Goal: Find specific page/section: Find specific page/section

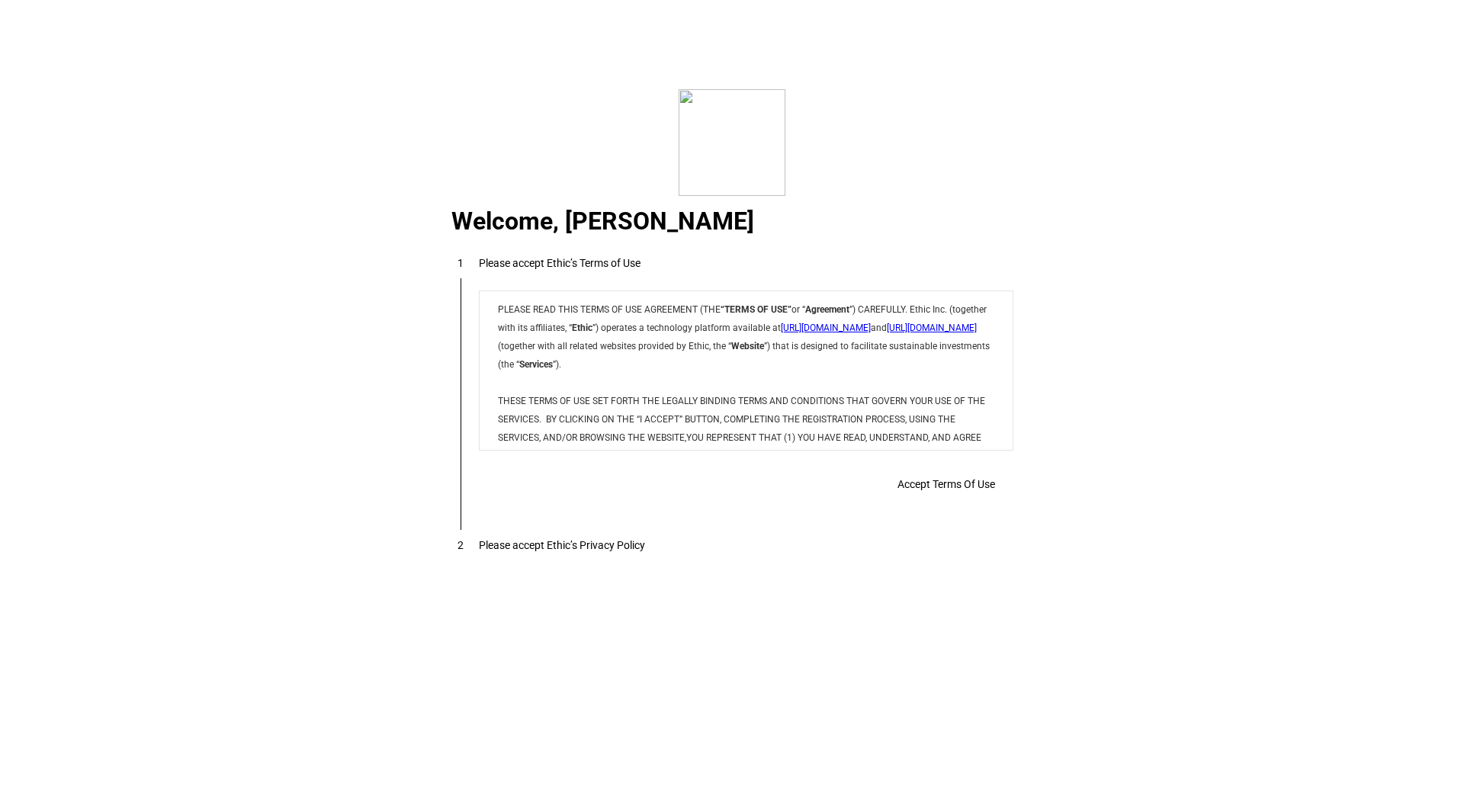
scroll to position [12342, 0]
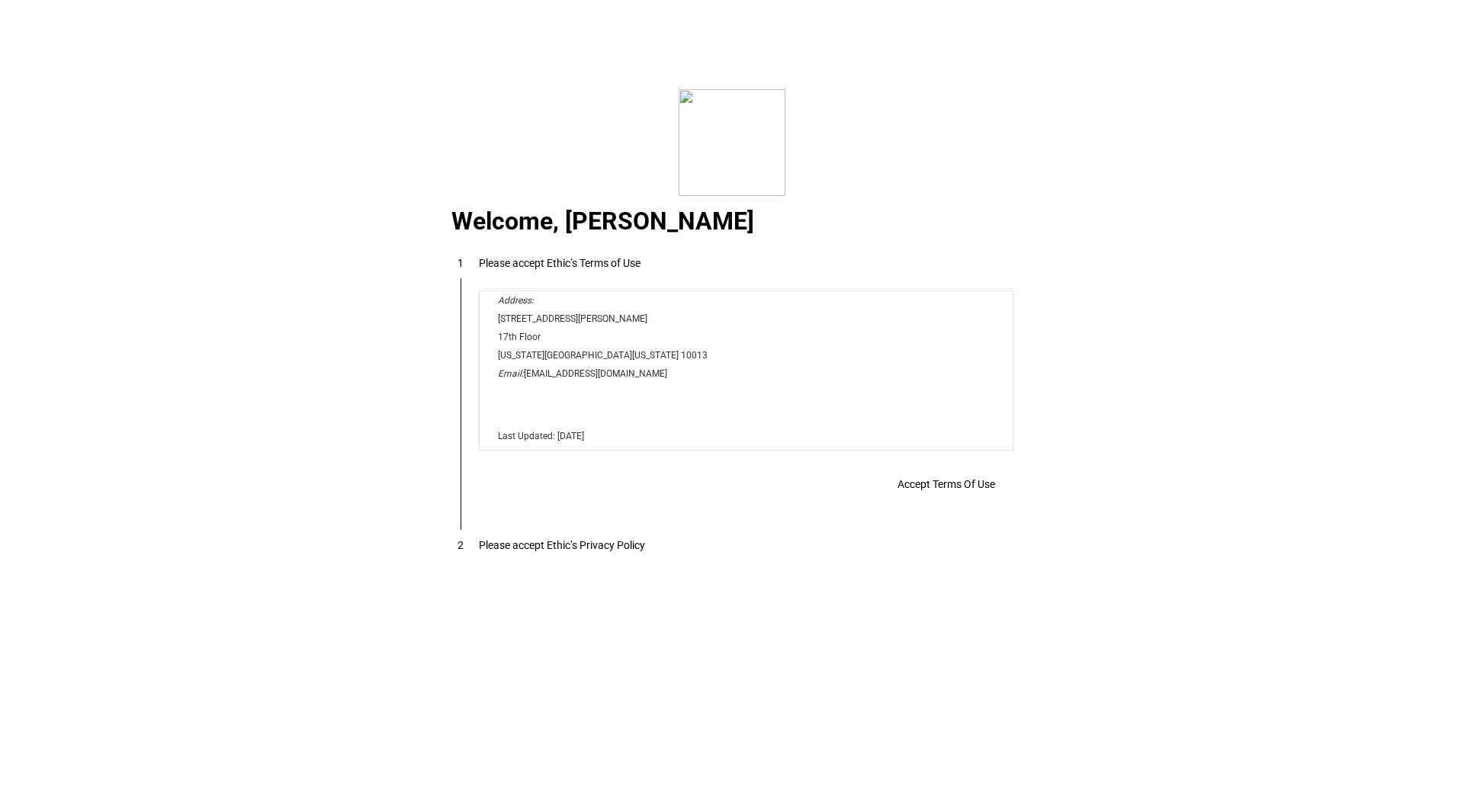
drag, startPoint x: 1005, startPoint y: 307, endPoint x: 1488, endPoint y: 760, distance: 662.2
click at [915, 489] on div "Accept Terms Of Use" at bounding box center [746, 484] width 535 height 30
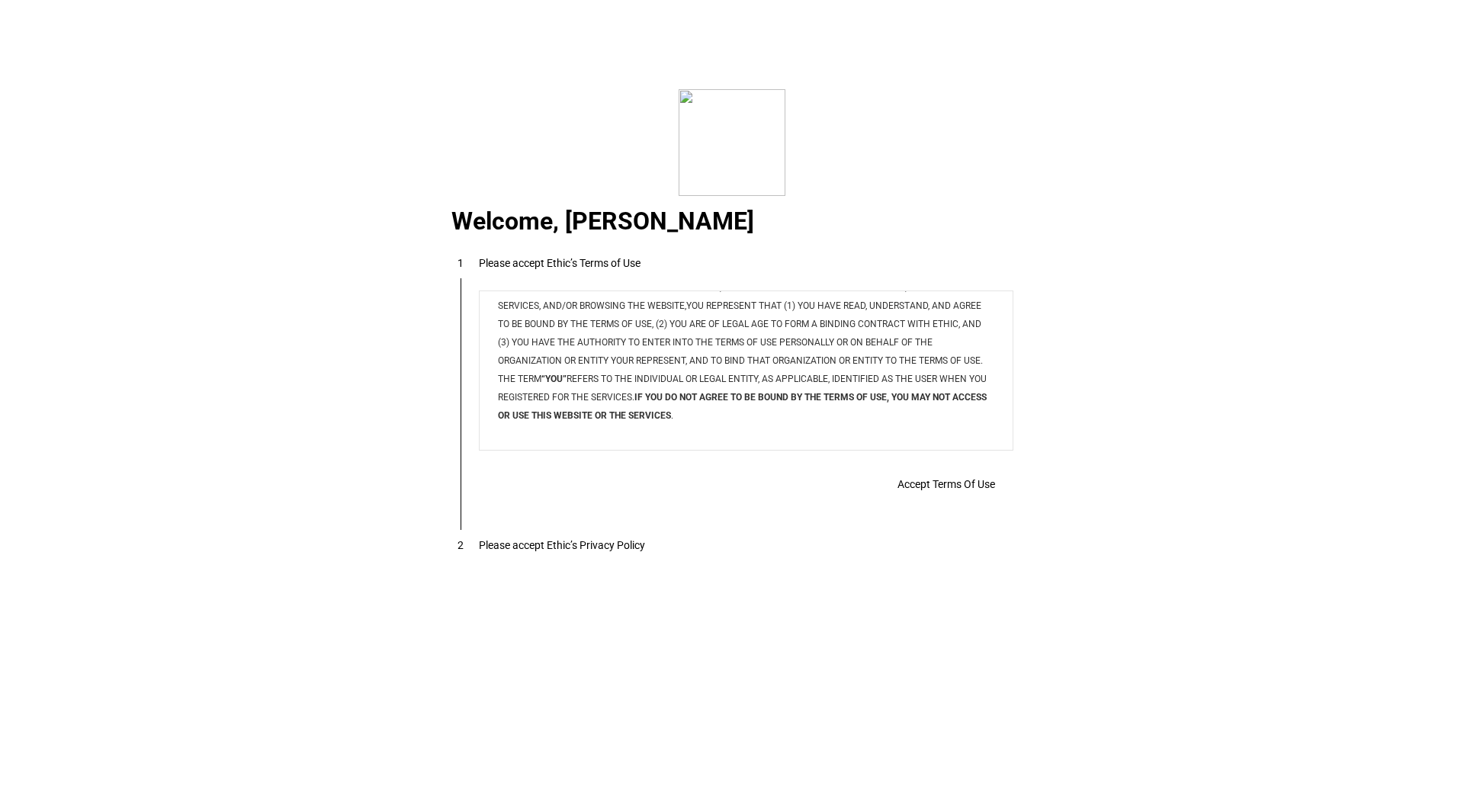
scroll to position [0, 0]
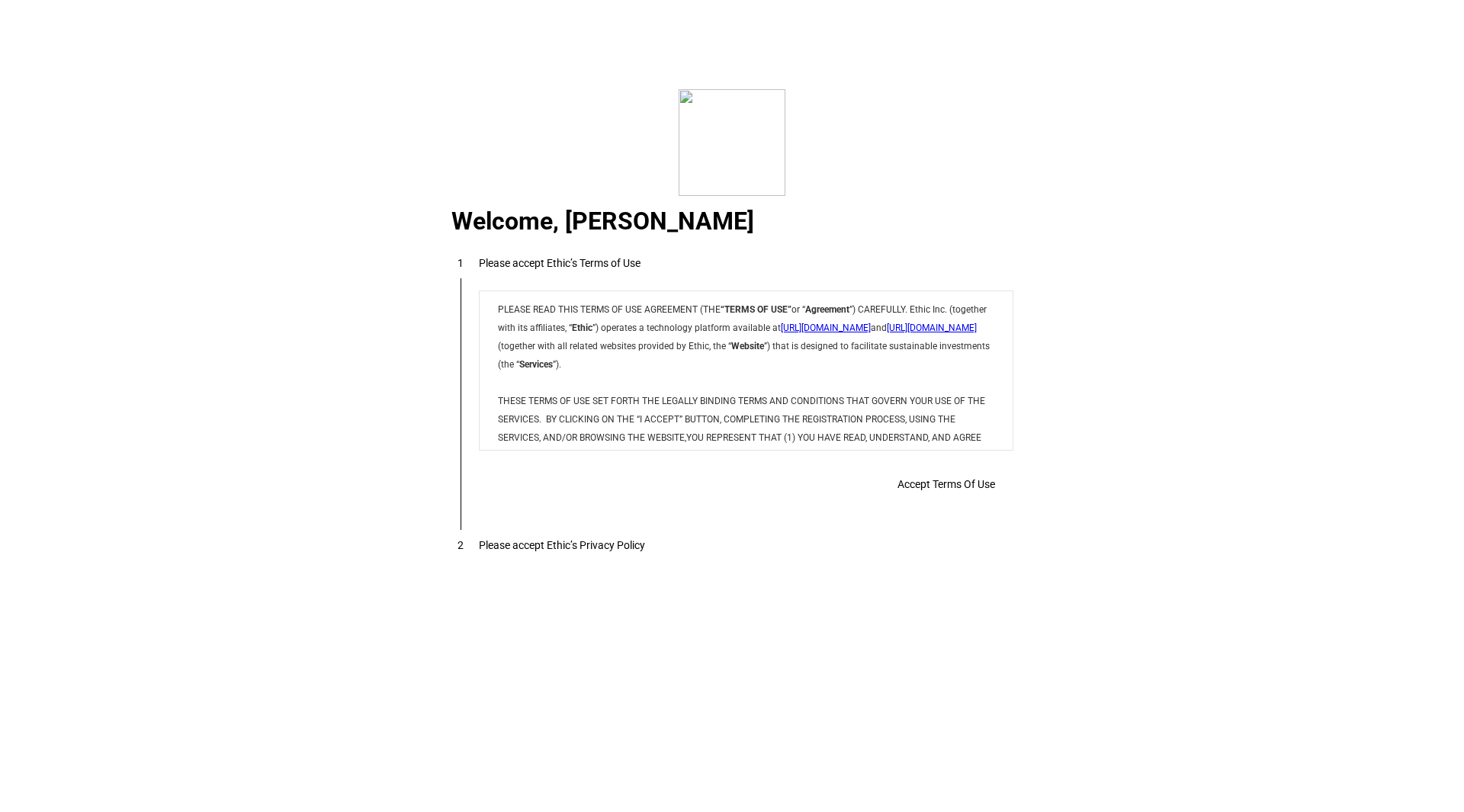
click at [769, 390] on p "PLEASE READ THIS TERMS OF USE AGREEMENT (THE “TERMS OF USE” or “ Agreement ”) C…" at bounding box center [744, 435] width 496 height 274
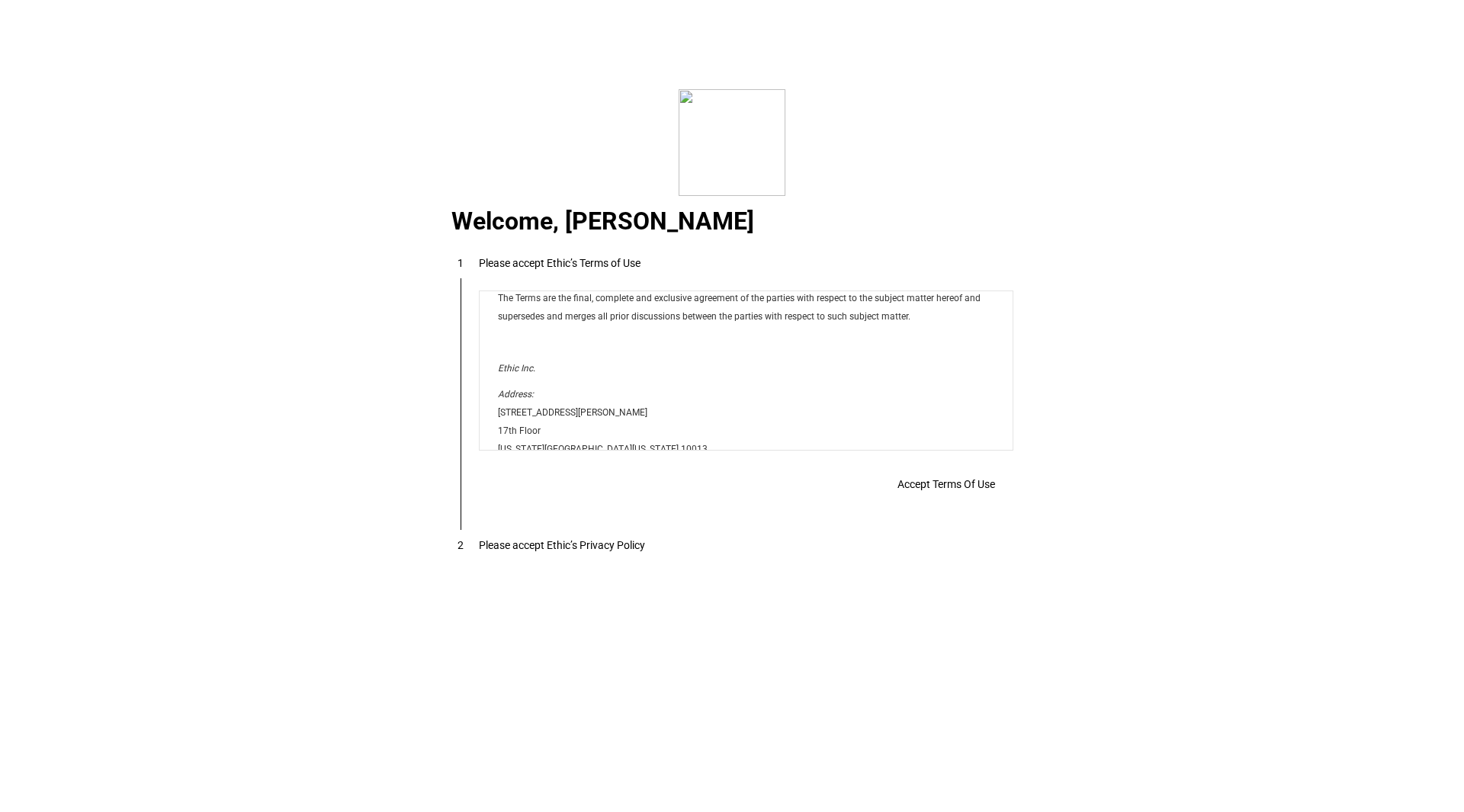
scroll to position [12342, 0]
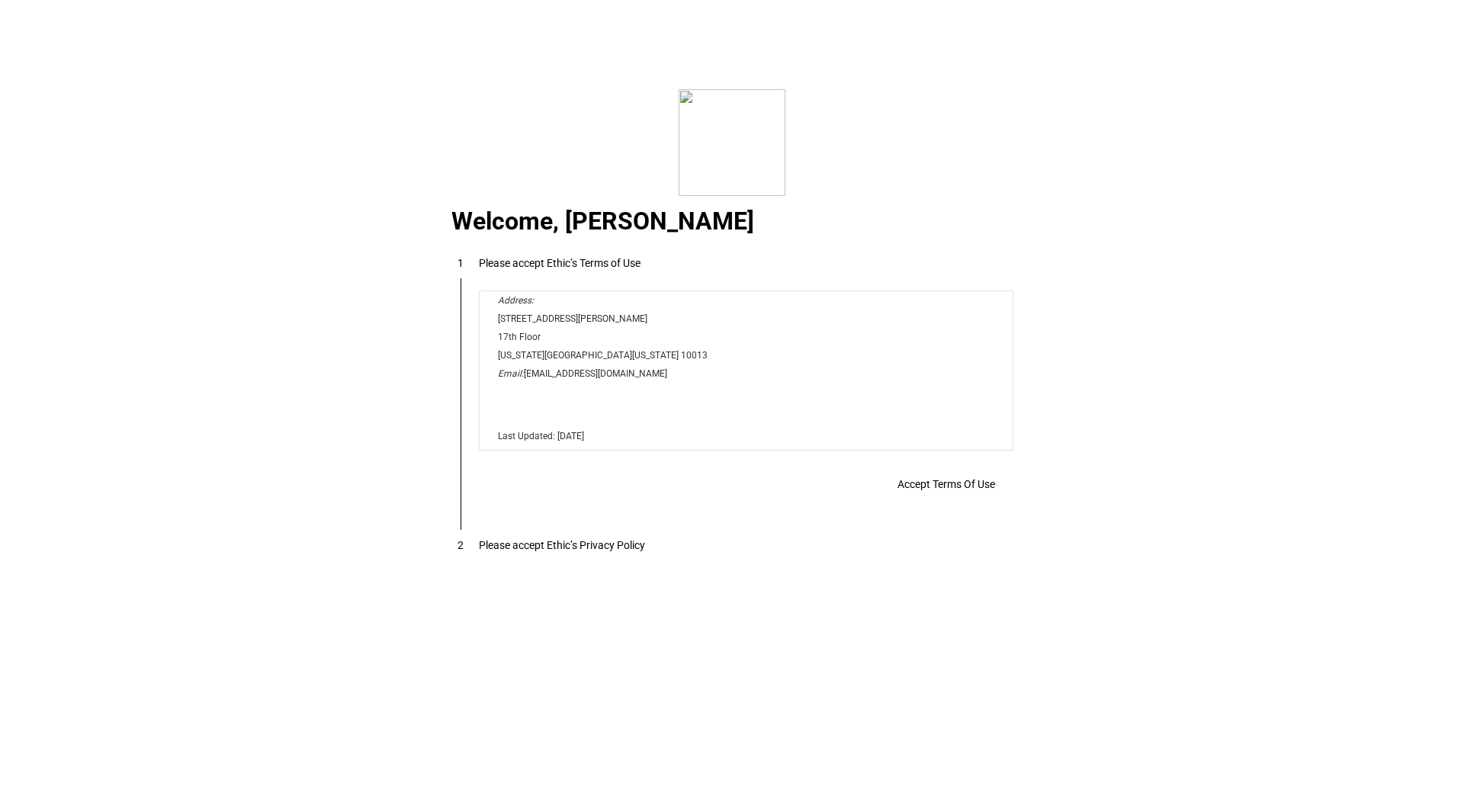
click at [924, 489] on span "Accept Terms Of Use" at bounding box center [946, 484] width 97 height 12
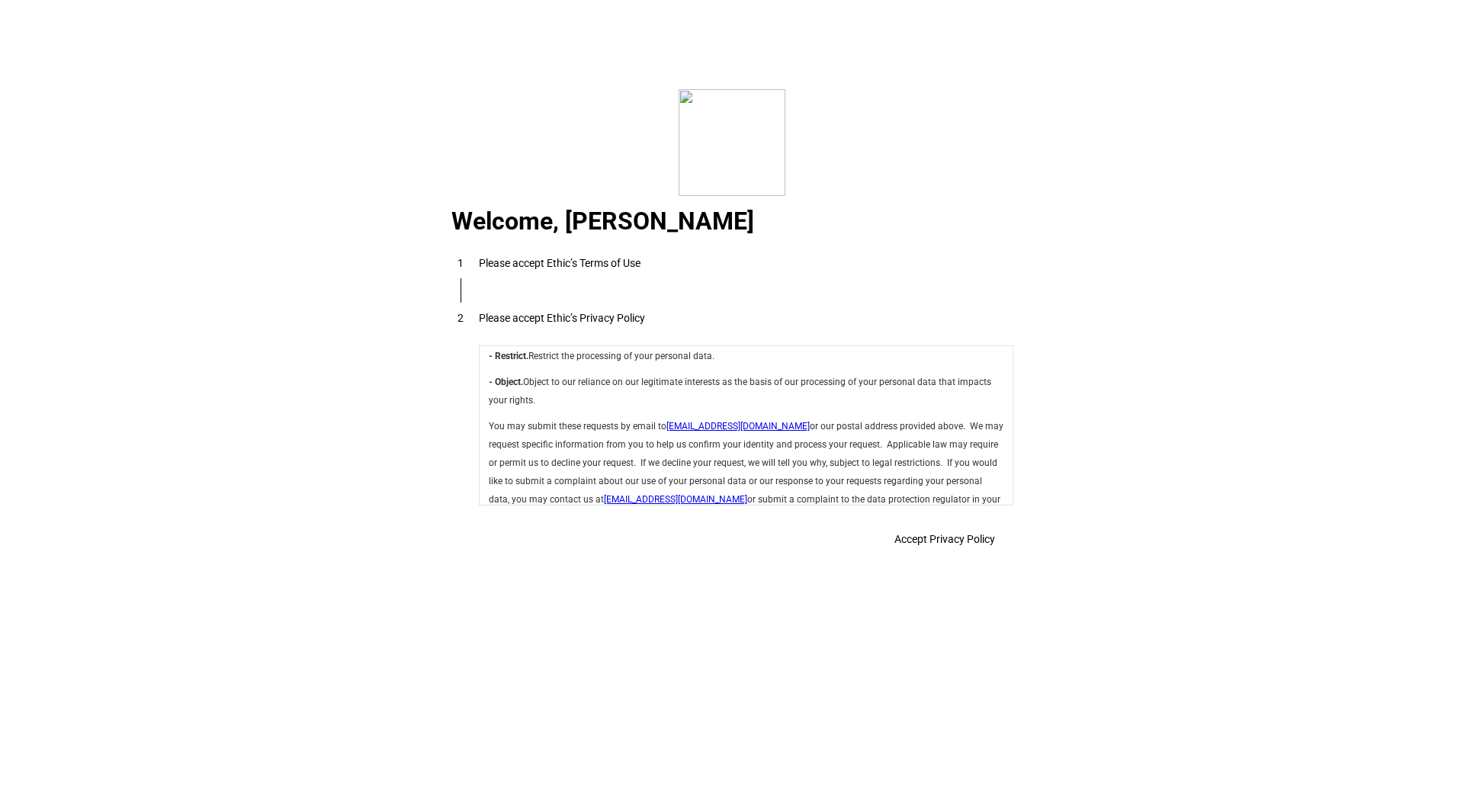
scroll to position [5425, 0]
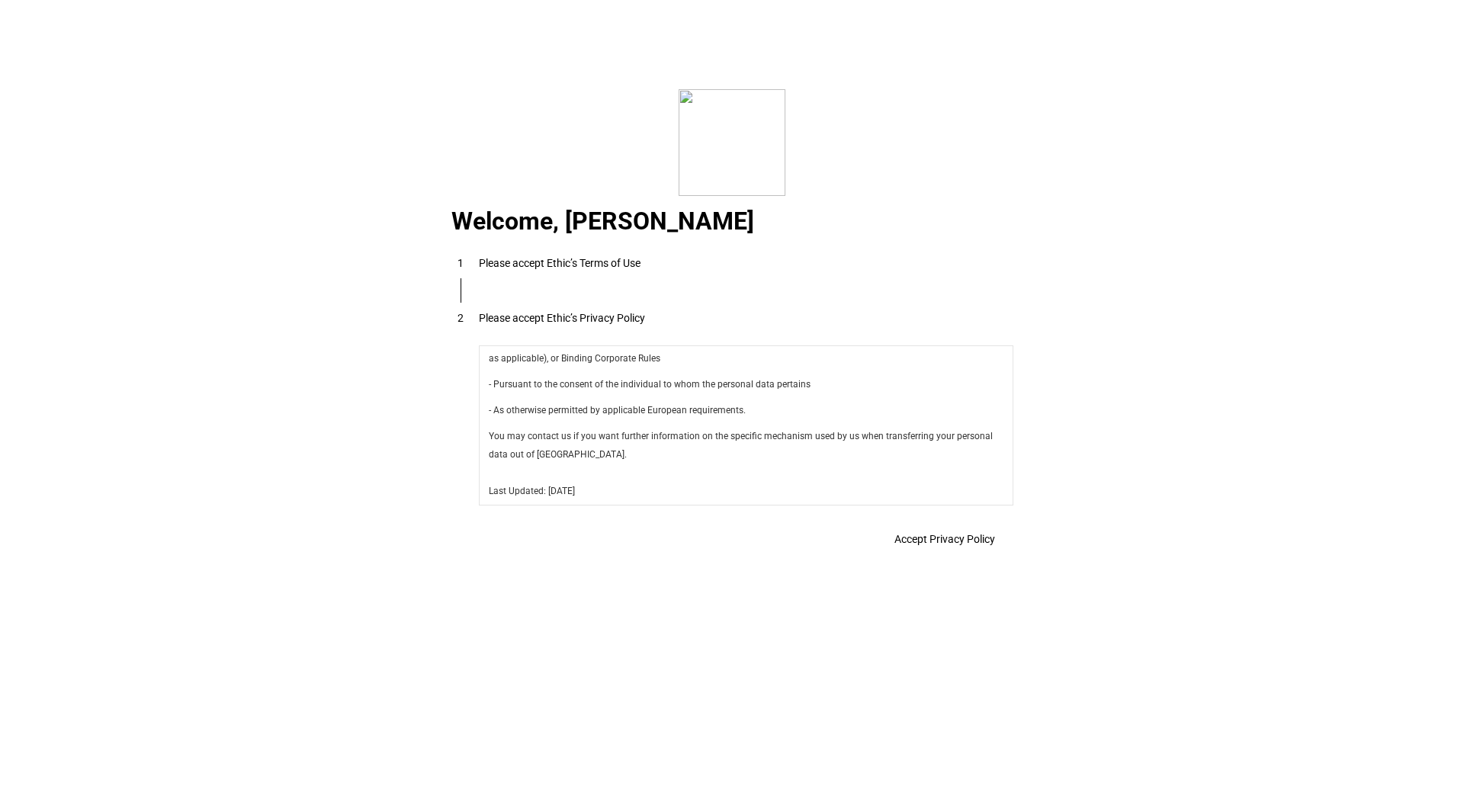
click at [962, 536] on span "Accept Privacy Policy" at bounding box center [944, 539] width 101 height 12
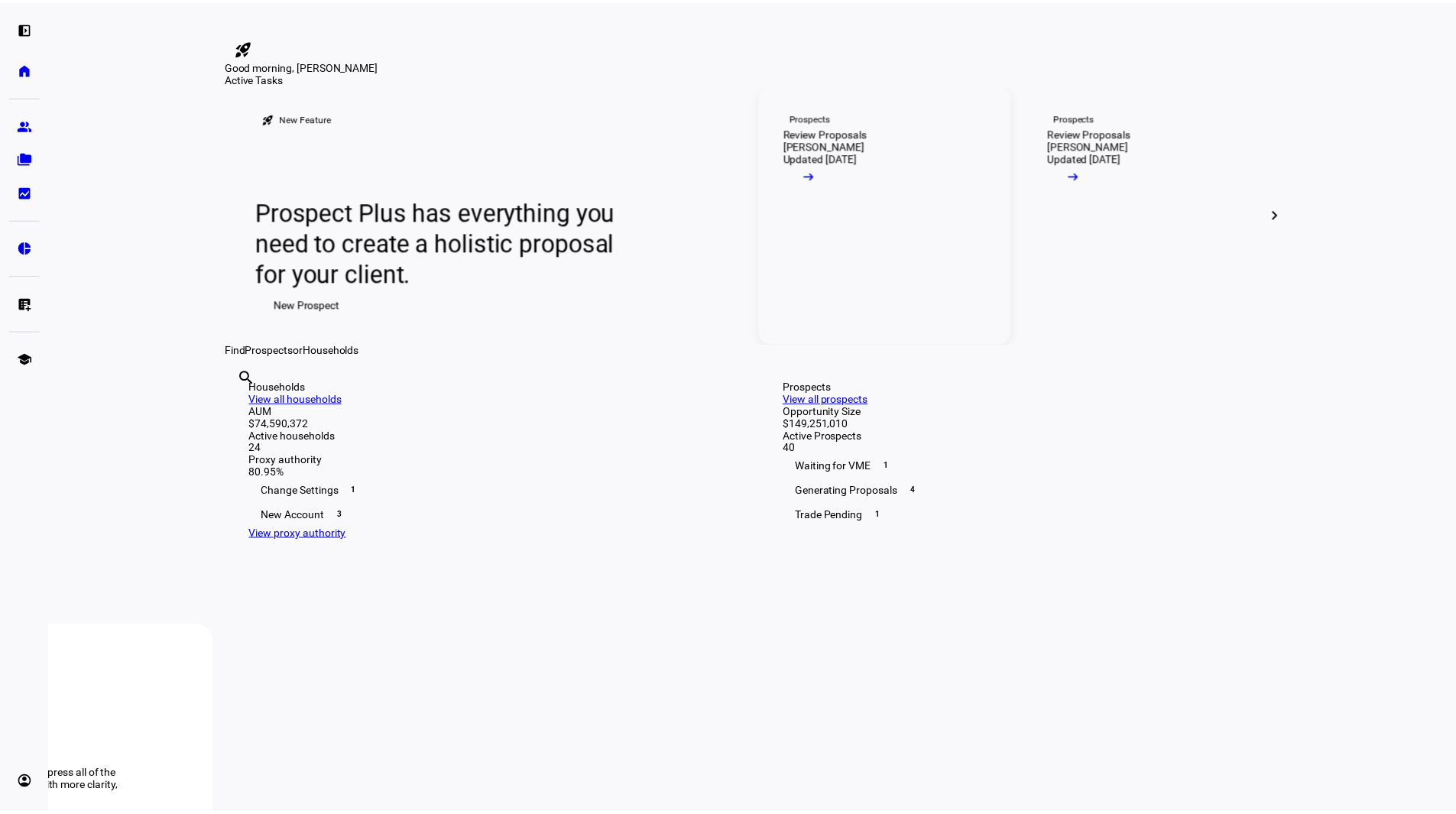
scroll to position [305, 0]
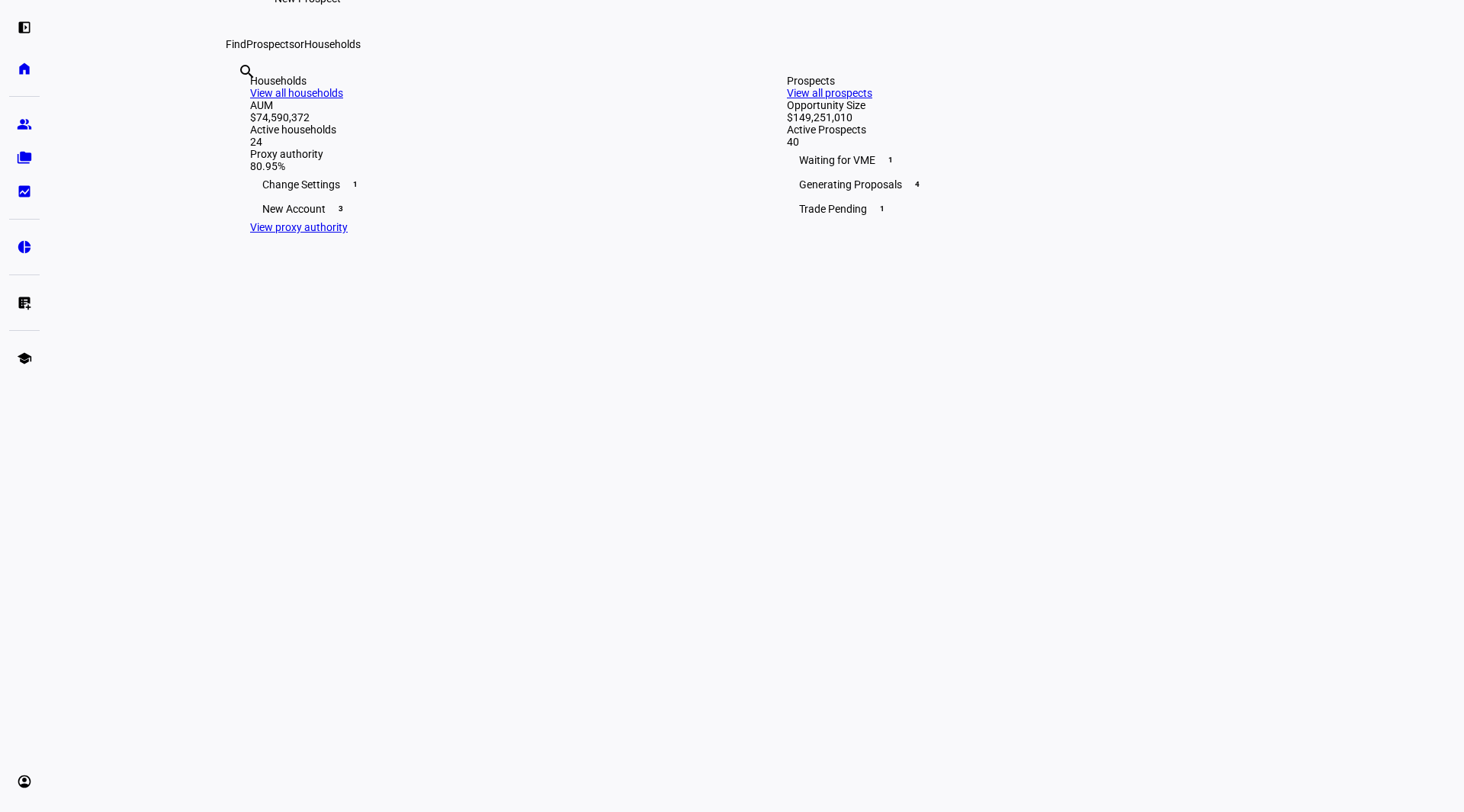
click at [343, 99] on link "View all households" at bounding box center [296, 92] width 93 height 12
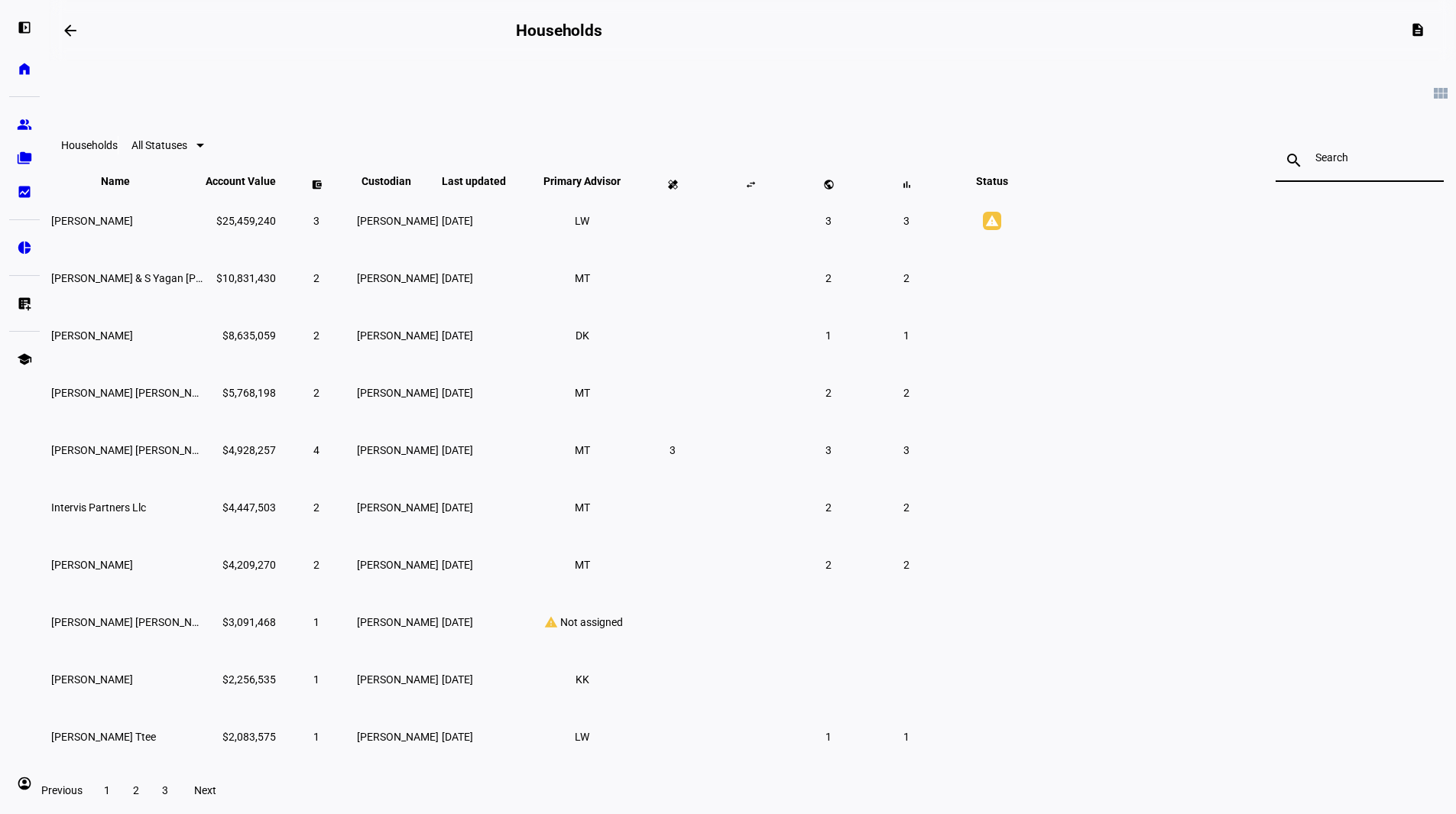
click at [1315, 160] on input at bounding box center [1359, 157] width 89 height 12
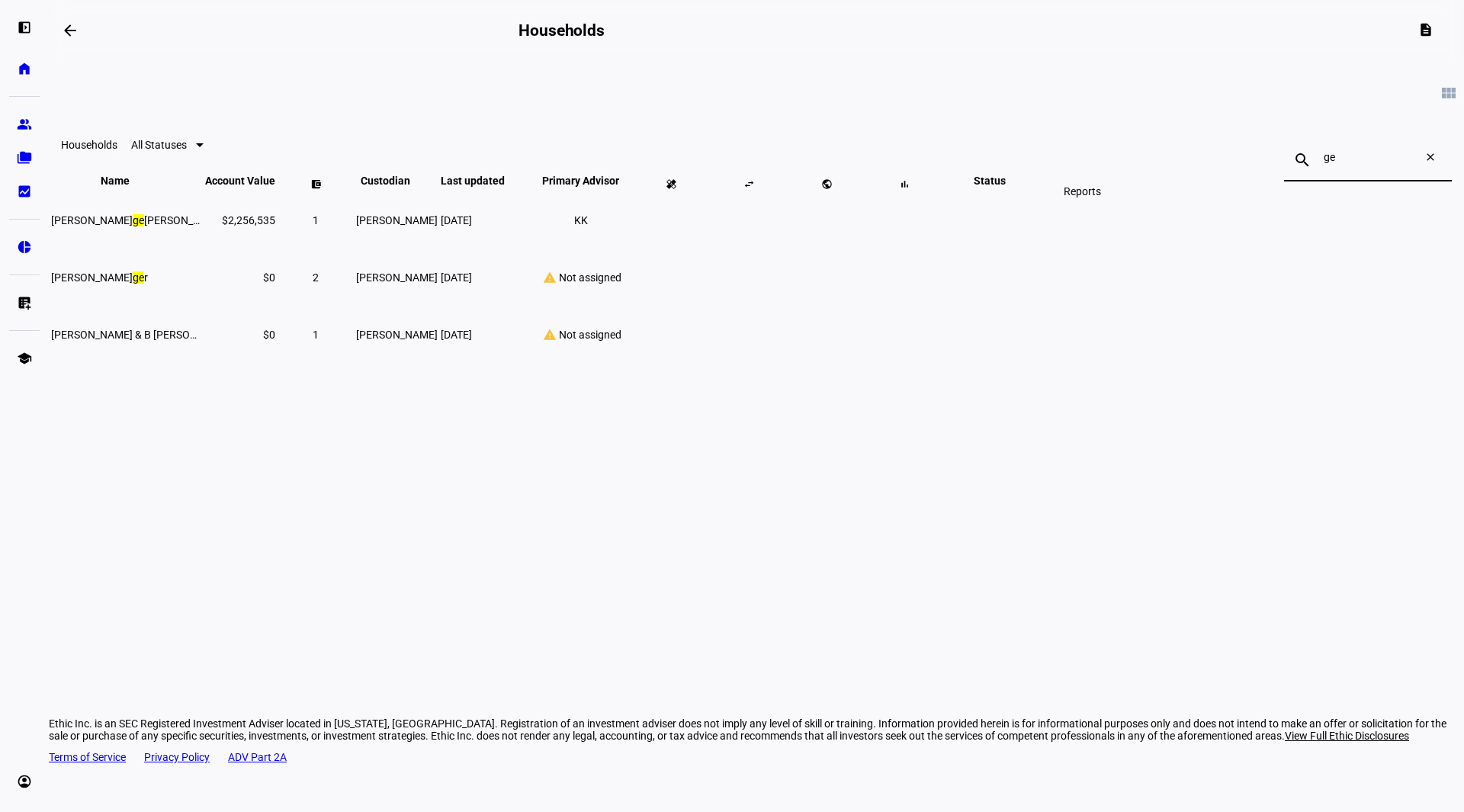
type input "g"
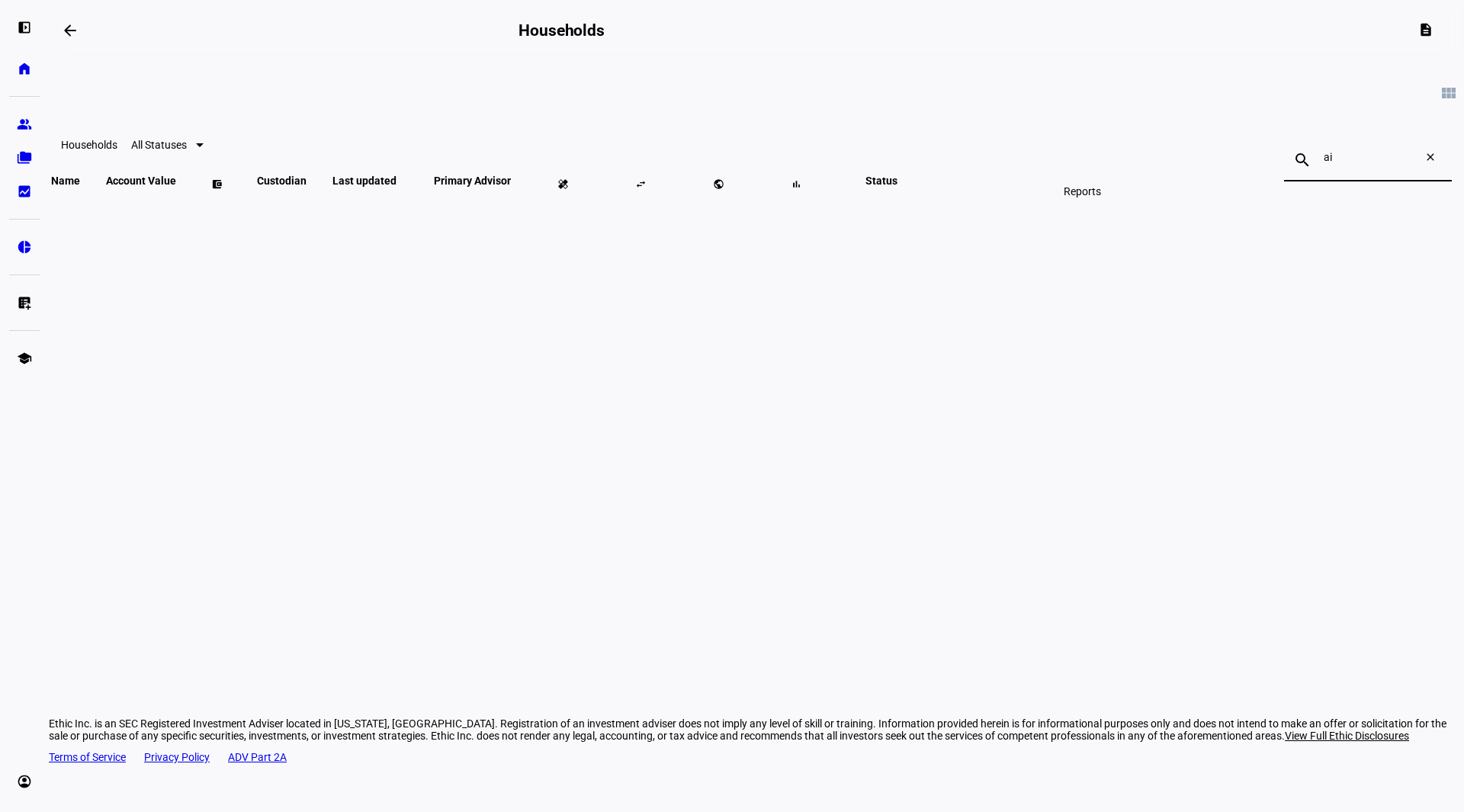
type input "a"
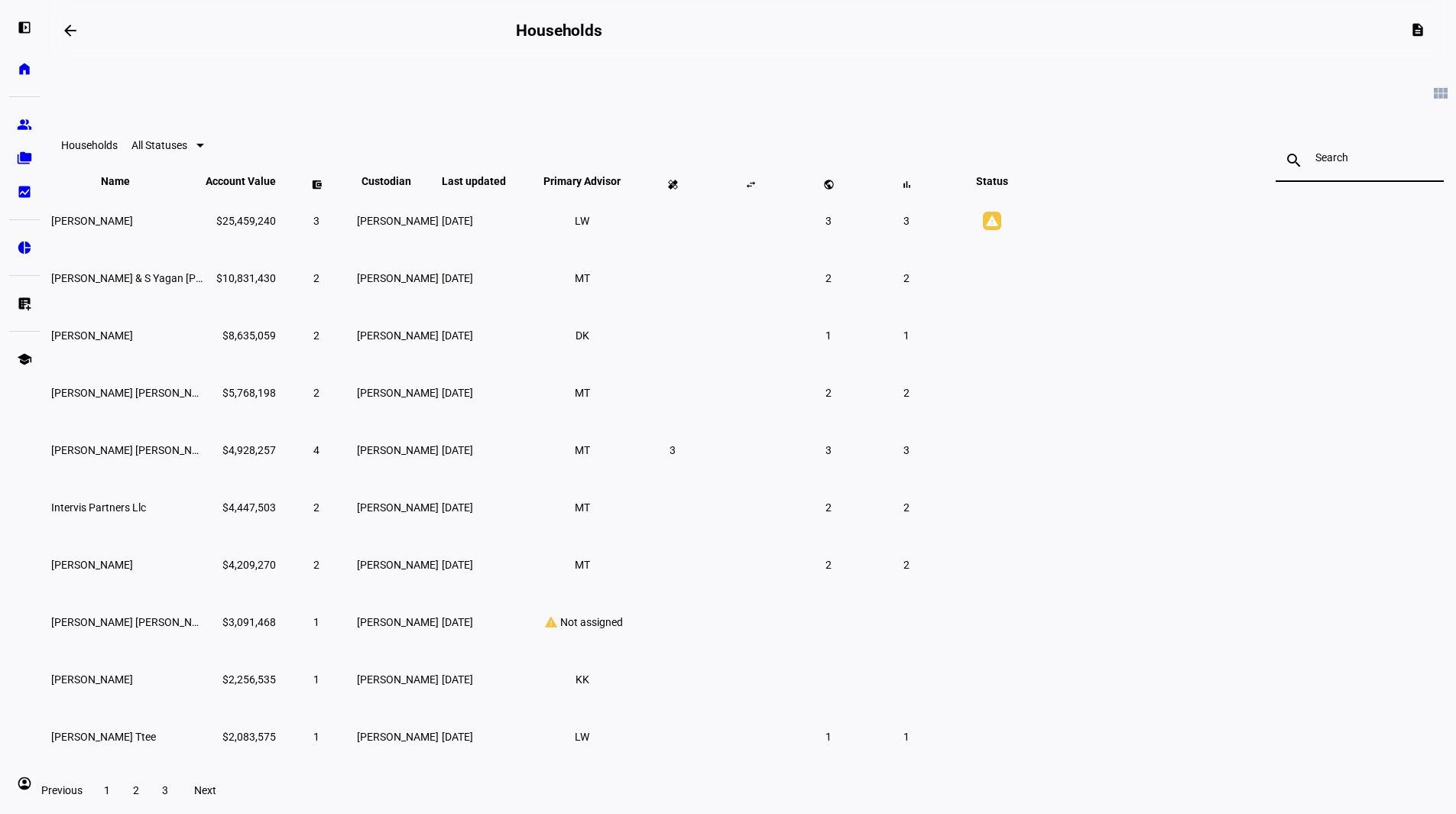
click at [1315, 163] on input at bounding box center [1359, 157] width 89 height 12
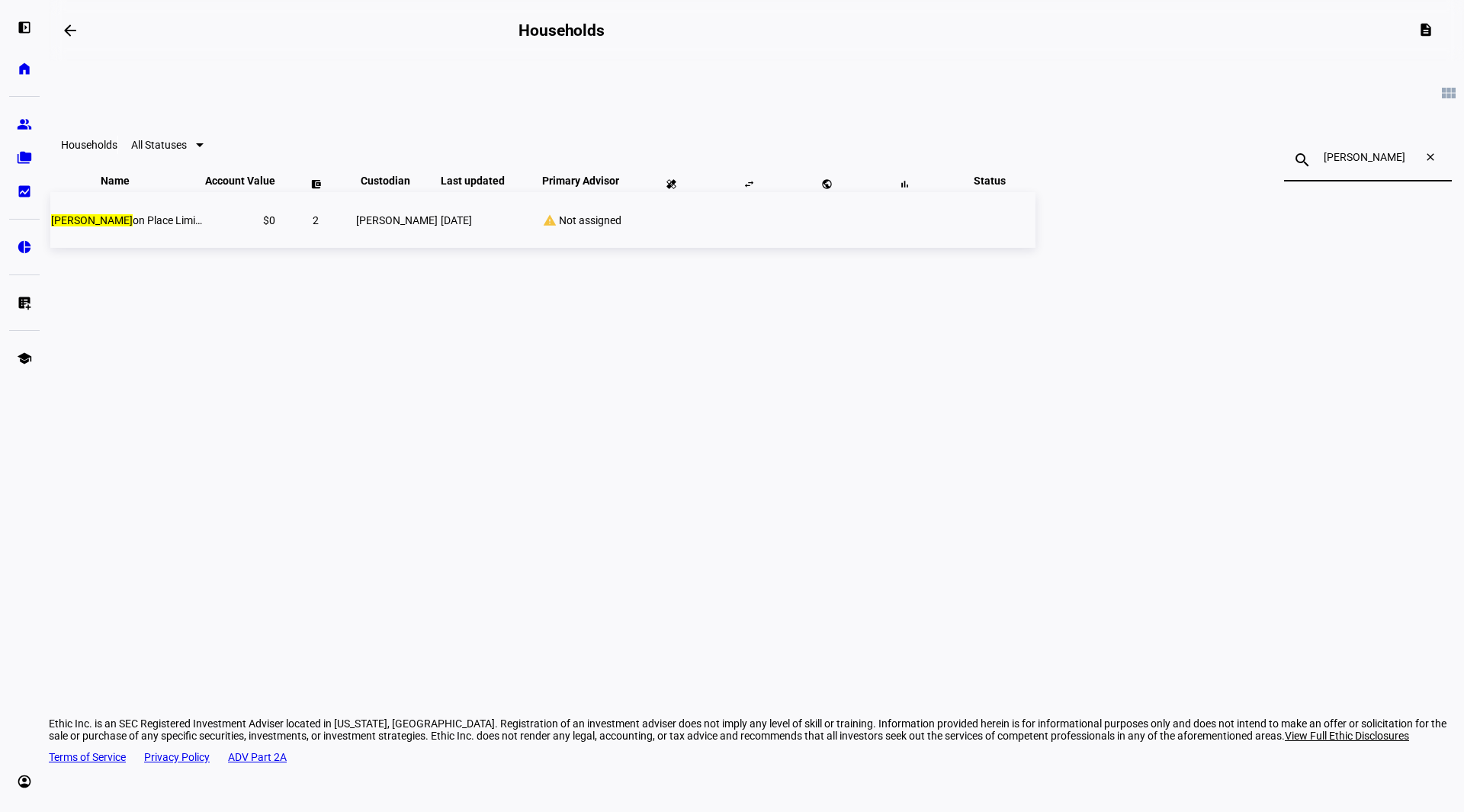
type input "[PERSON_NAME]"
click at [233, 227] on span "[PERSON_NAME] on Place Limited Ttee" at bounding box center [142, 220] width 183 height 12
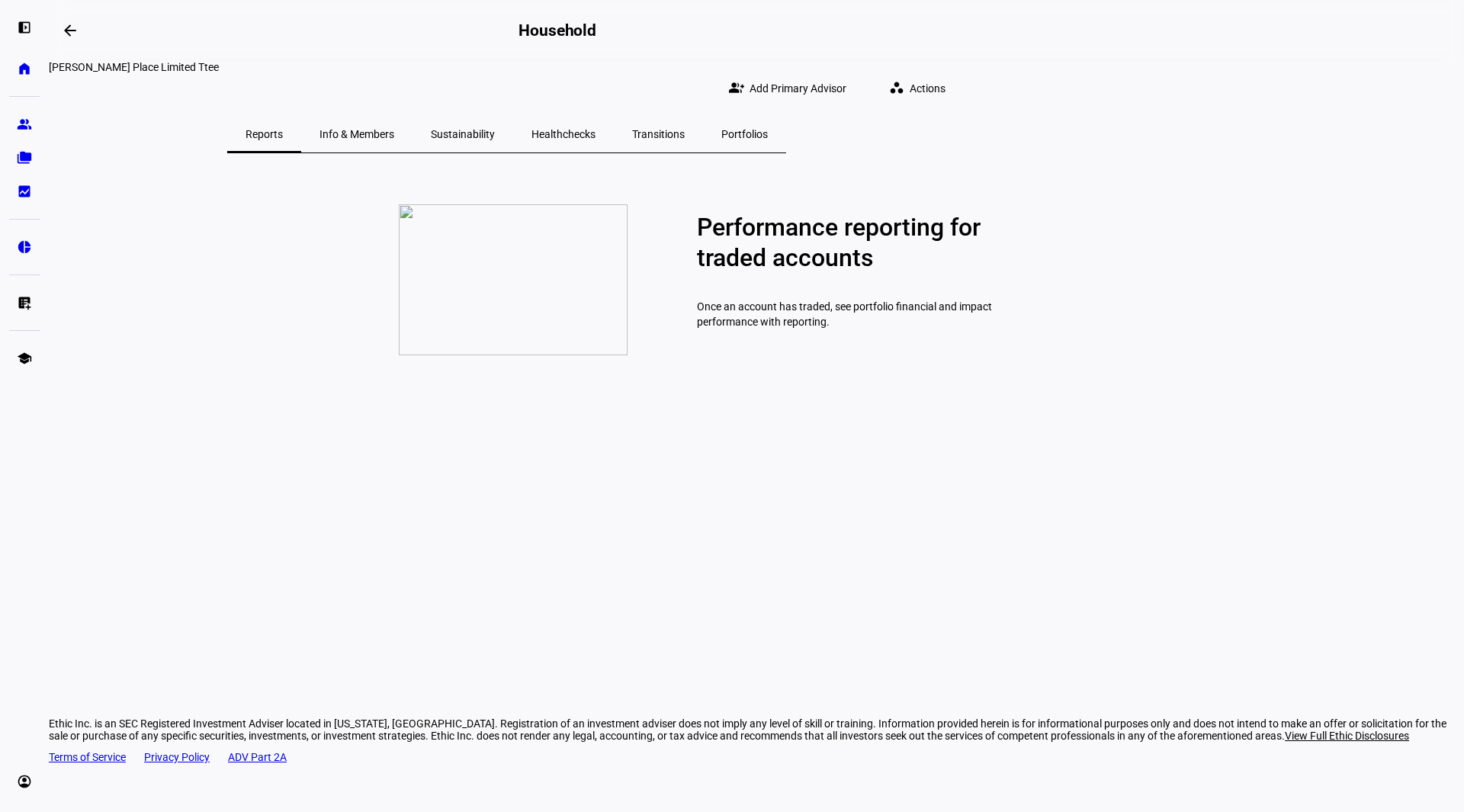
click at [394, 129] on span "Info & Members" at bounding box center [356, 133] width 75 height 11
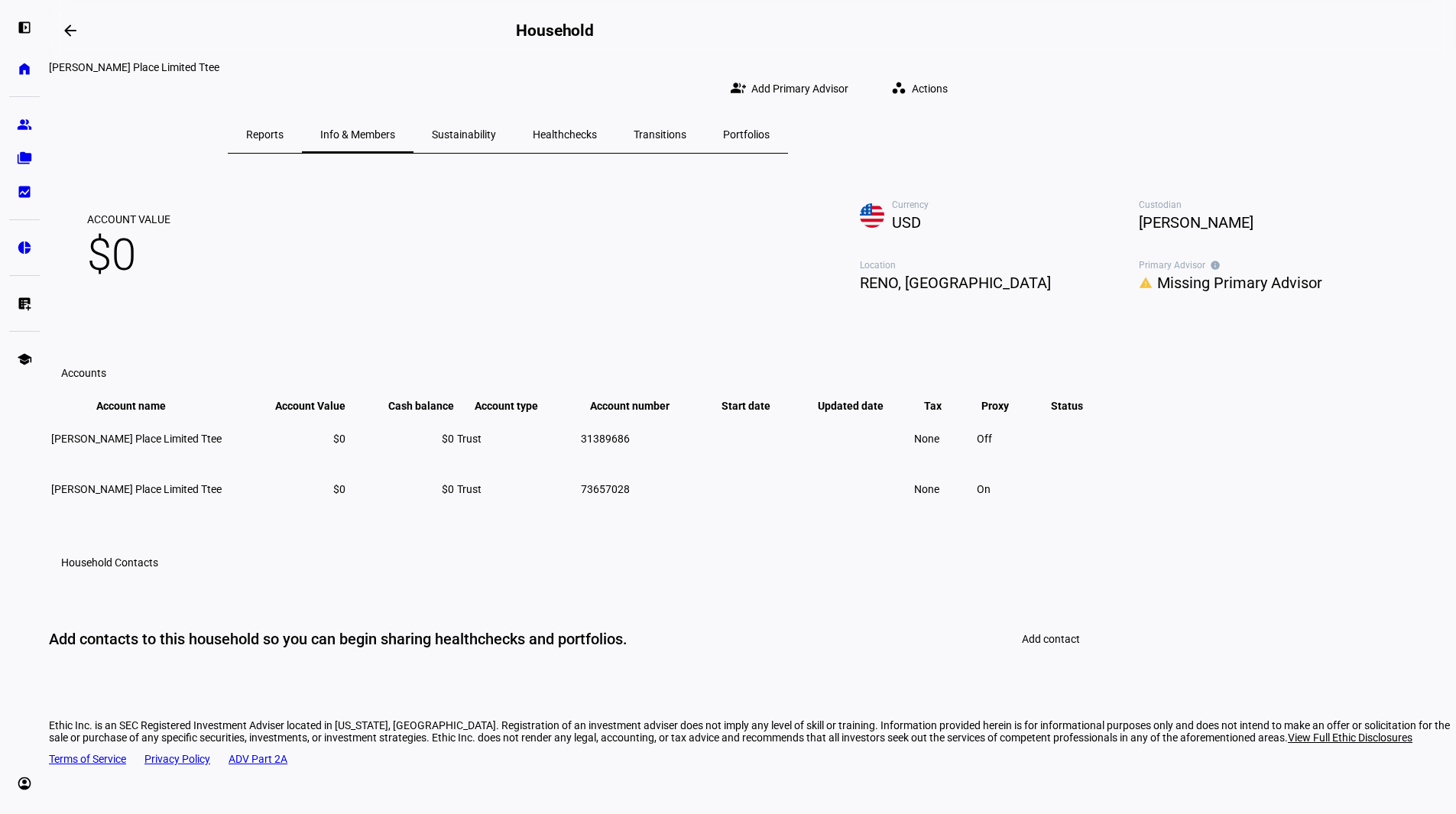
scroll to position [126, 0]
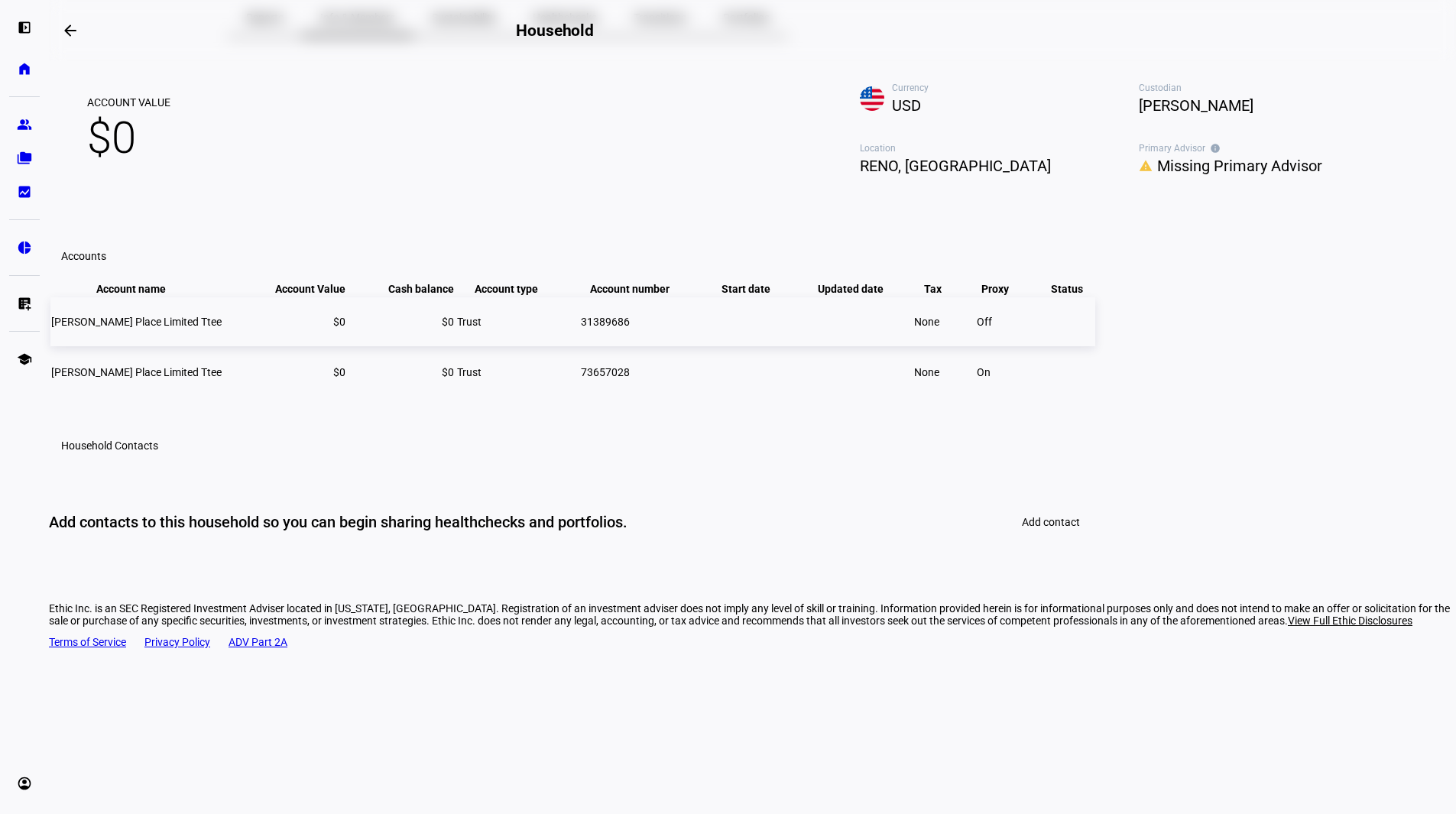
click at [222, 327] on span "[PERSON_NAME] Place Limited Ttee" at bounding box center [136, 322] width 171 height 12
click at [912, 396] on td at bounding box center [862, 373] width 99 height 49
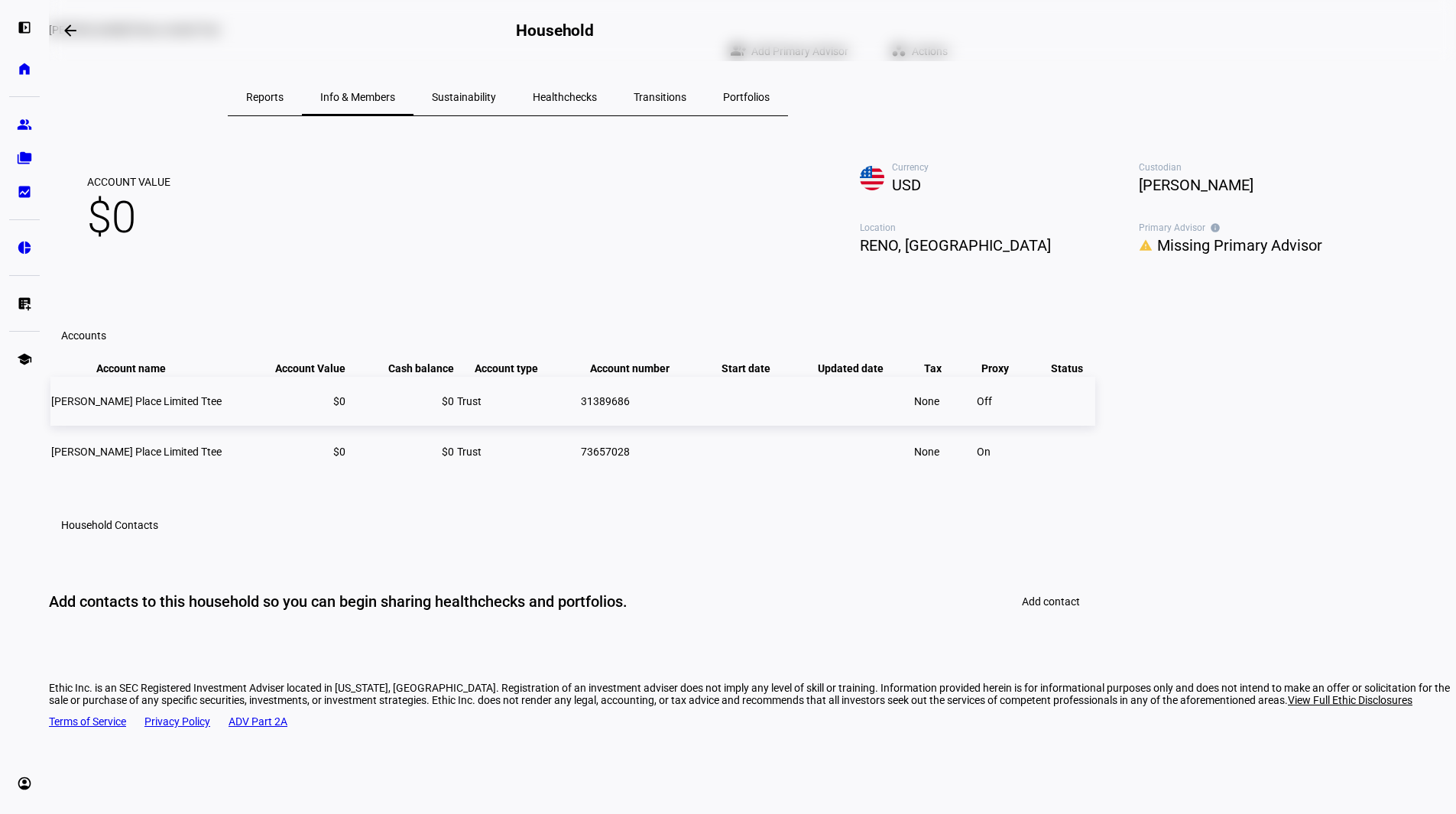
scroll to position [0, 0]
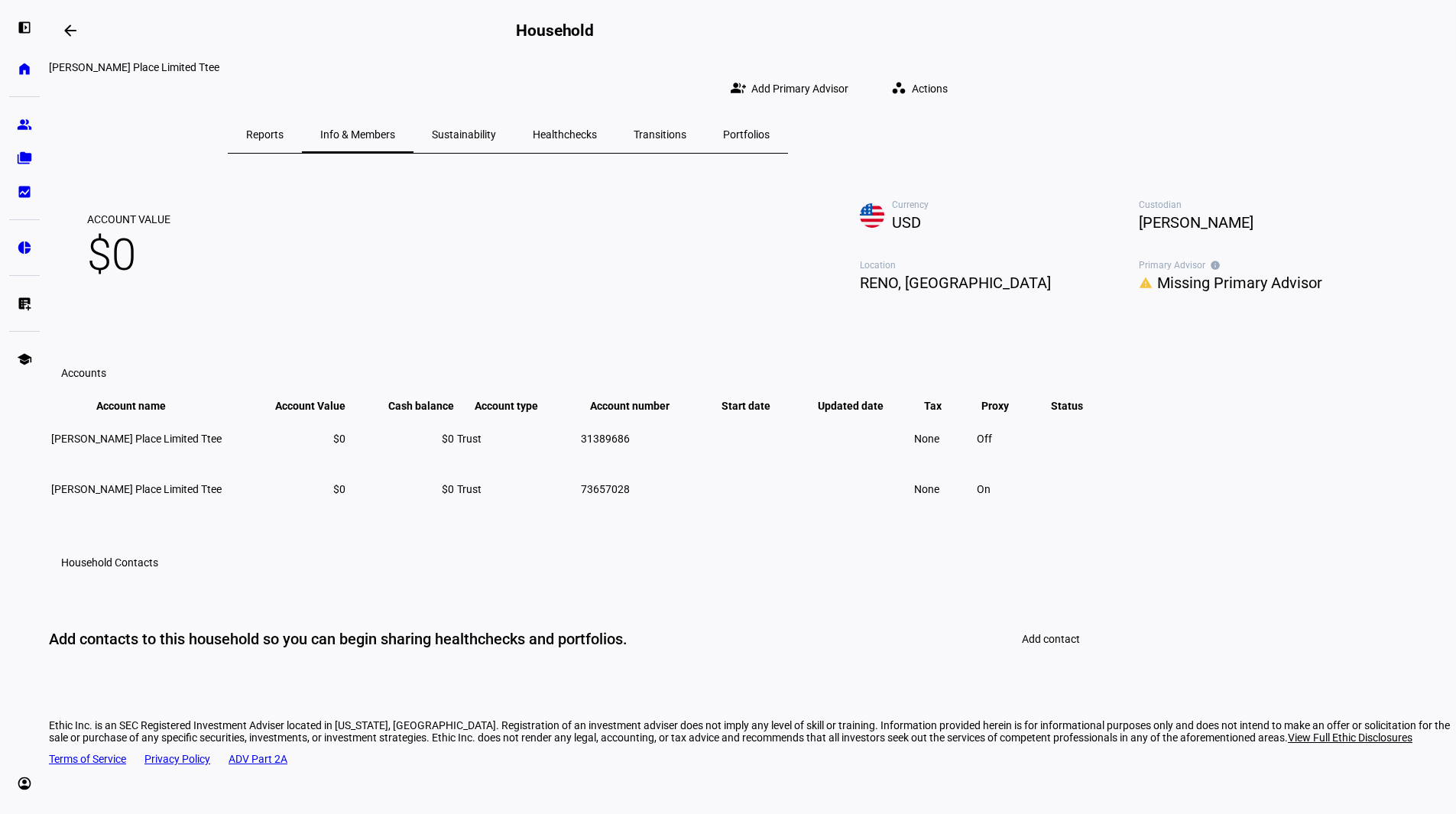
click at [948, 73] on span "Actions" at bounding box center [930, 88] width 36 height 30
click at [1261, 73] on div at bounding box center [728, 407] width 1456 height 814
click at [27, 71] on eth-mat-symbol "home" at bounding box center [24, 68] width 16 height 16
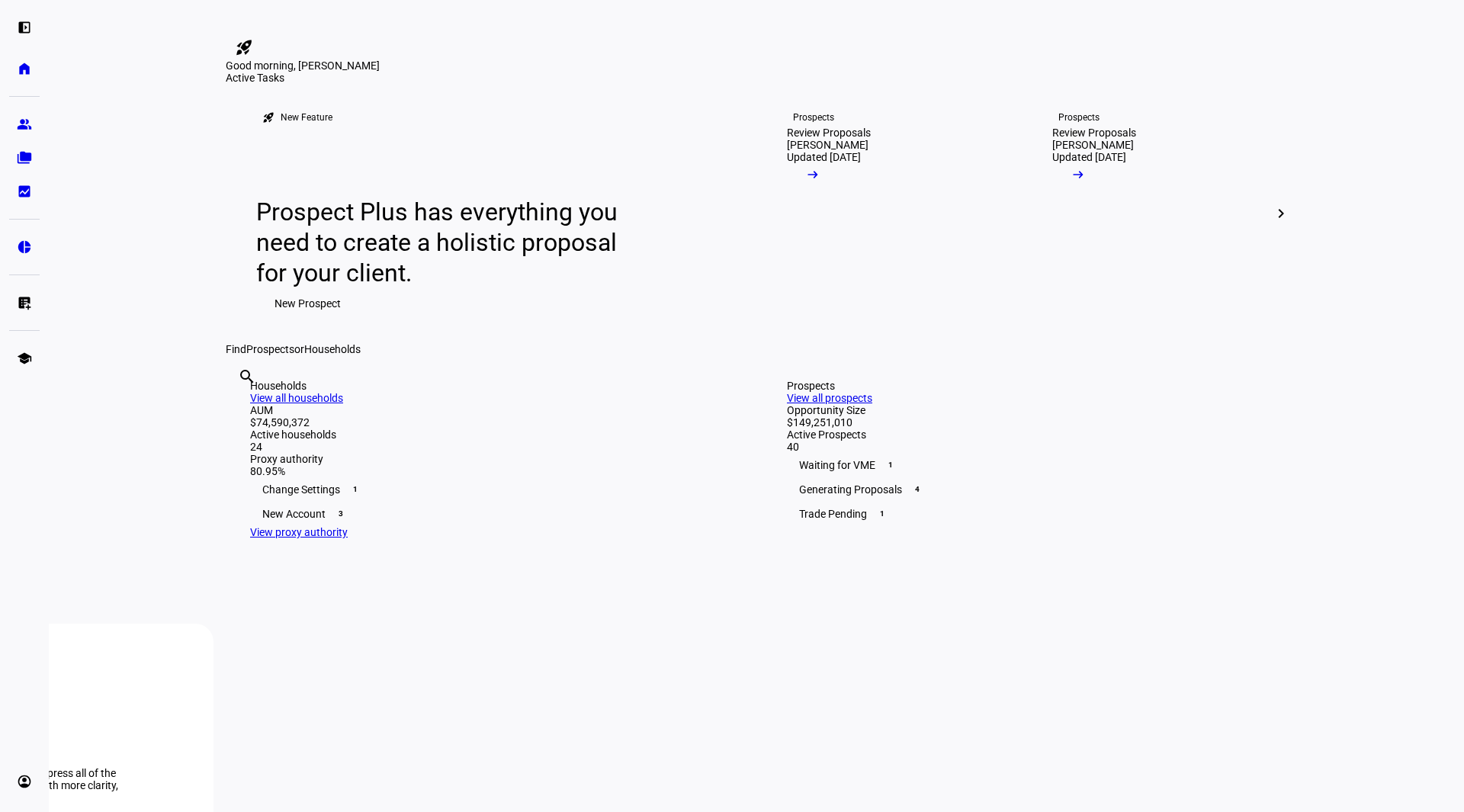
click at [1386, 237] on eth-layout-page-content "rocket_launch Product Updates The latest features and improvements Powered by L…" at bounding box center [757, 406] width 1415 height 812
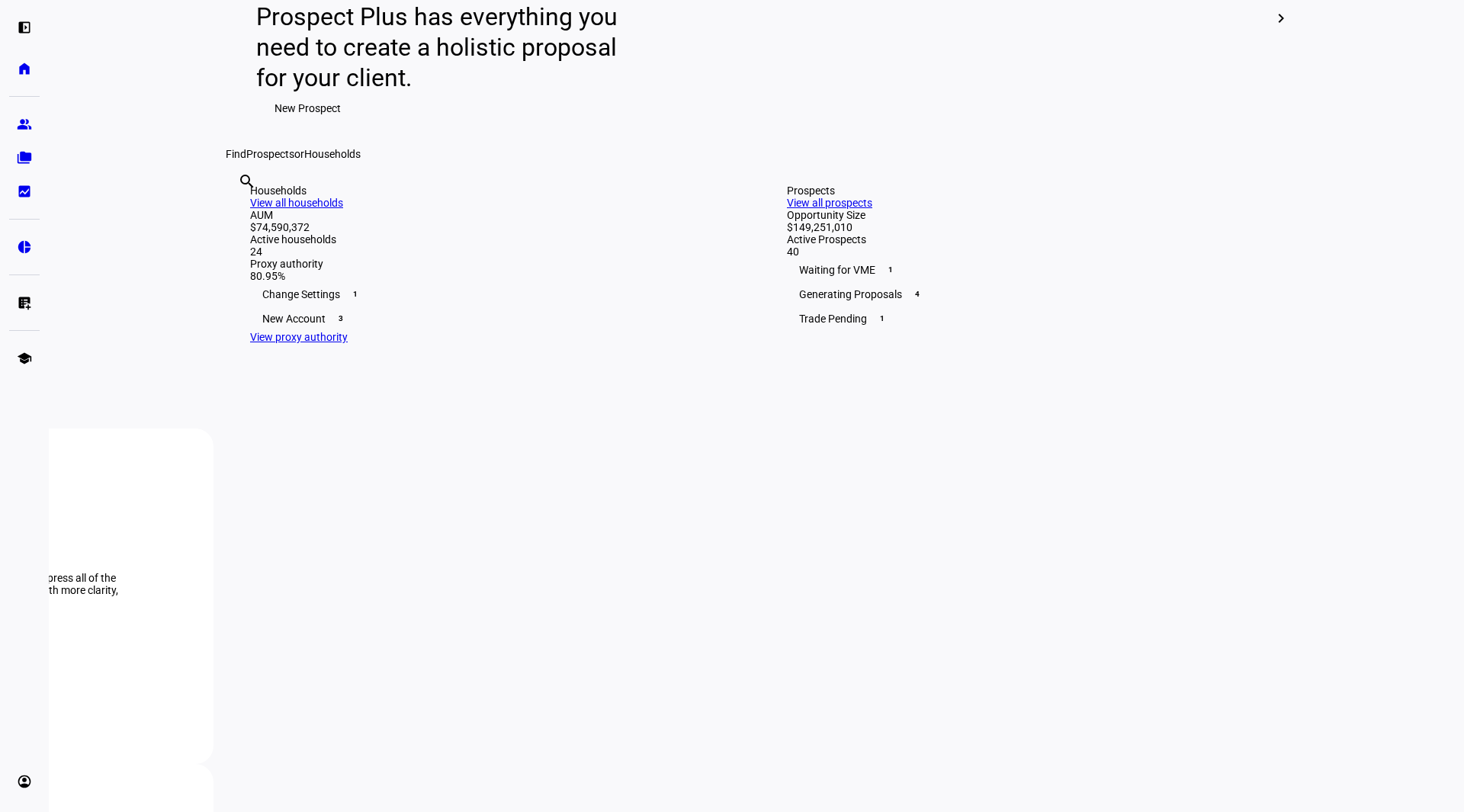
scroll to position [304, 0]
